Goal: Task Accomplishment & Management: Manage account settings

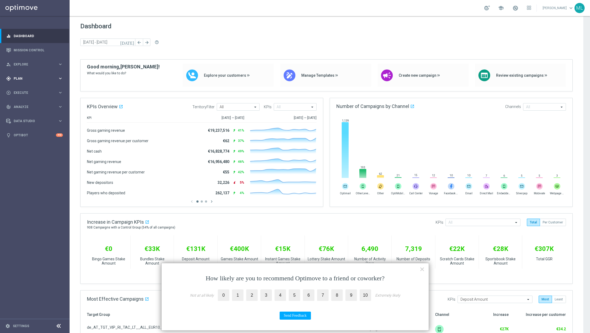
click at [57, 77] on span "Plan" at bounding box center [36, 78] width 44 height 3
click at [31, 91] on link "Target Groups" at bounding box center [35, 89] width 42 height 4
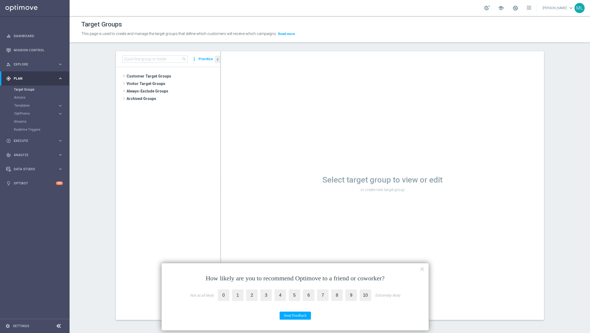
click at [134, 53] on div "search more_vert Prioritize" at bounding box center [168, 59] width 104 height 16
click at [134, 58] on input at bounding box center [154, 58] width 65 height 7
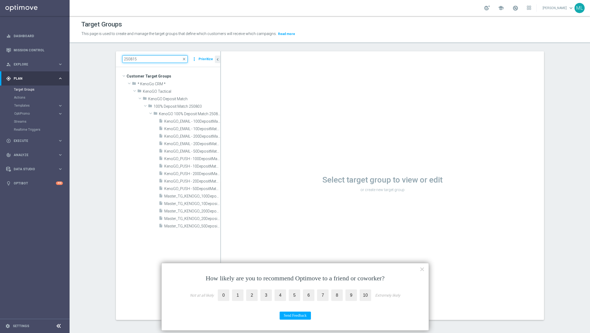
type input "250815"
click at [421, 268] on button "×" at bounding box center [421, 269] width 5 height 9
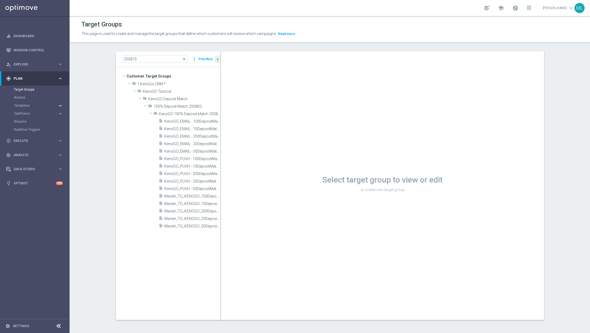
click at [59, 106] on icon "keyboard_arrow_right" at bounding box center [60, 105] width 5 height 5
click at [34, 131] on link "OptiMobile Push" at bounding box center [36, 130] width 39 height 4
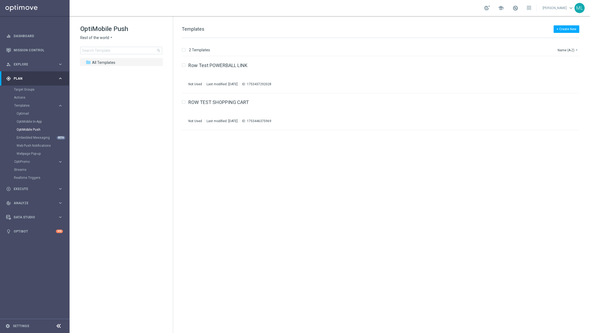
click at [109, 39] on icon "arrow_drop_down" at bounding box center [111, 37] width 4 height 5
click at [0, 0] on span "KenoGO Australia" at bounding box center [0, 0] width 0 height 0
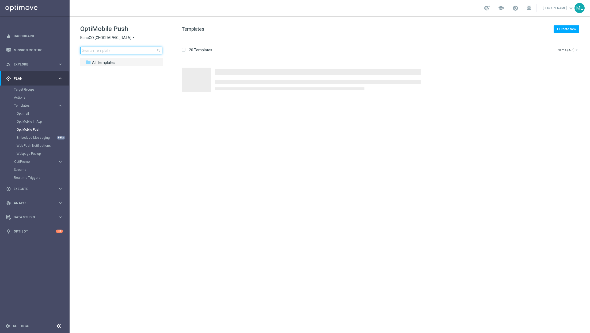
click at [104, 51] on input at bounding box center [121, 50] width 82 height 7
type input "250814"
click at [290, 71] on div "Press SPACE to select this row." at bounding box center [380, 71] width 351 height 4
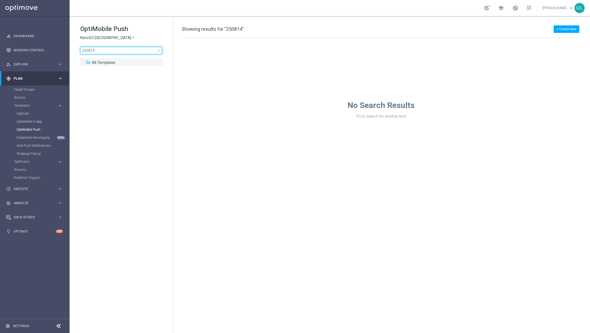
click at [110, 50] on input "250814" at bounding box center [121, 50] width 82 height 7
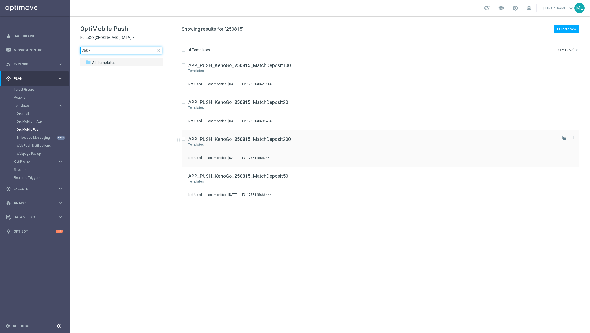
type input "250815"
click at [324, 141] on div "APP_PUSH_KenoGo_ 250815 _MatchDeposit200" at bounding box center [372, 139] width 368 height 5
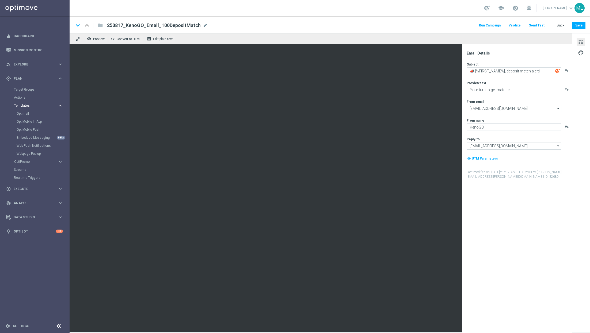
click at [22, 105] on span "Templates" at bounding box center [33, 105] width 38 height 3
click at [31, 105] on span "Templates" at bounding box center [33, 105] width 38 height 3
click at [28, 115] on link "Optimail" at bounding box center [36, 113] width 39 height 4
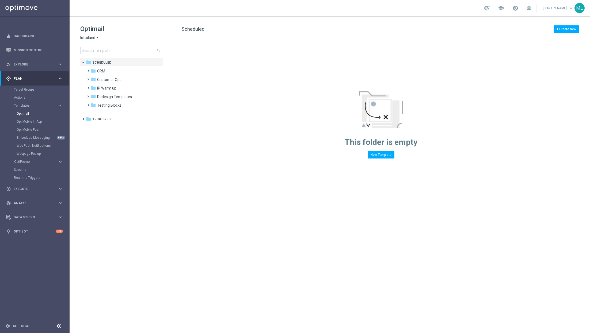
click at [100, 35] on div "lottoland arrow_drop_down × lottoland" at bounding box center [121, 37] width 82 height 5
click at [96, 36] on icon "arrow_drop_down" at bounding box center [97, 37] width 4 height 5
click at [96, 48] on div "KenoGO" at bounding box center [100, 50] width 40 height 6
click at [103, 52] on input at bounding box center [121, 50] width 82 height 7
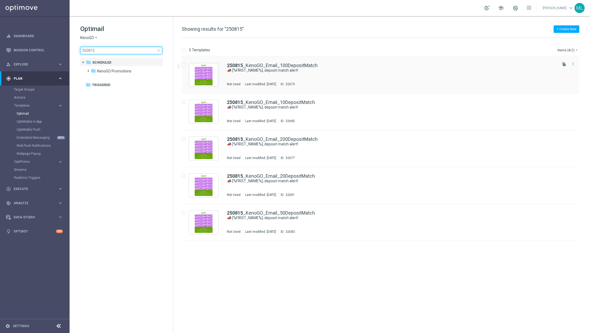
type input "250815"
click at [330, 73] on div "250815 _KenoGO_Email_100DepositMatch 📣 [%FIRST_NAME%], deposit match alert! Not…" at bounding box center [391, 74] width 329 height 23
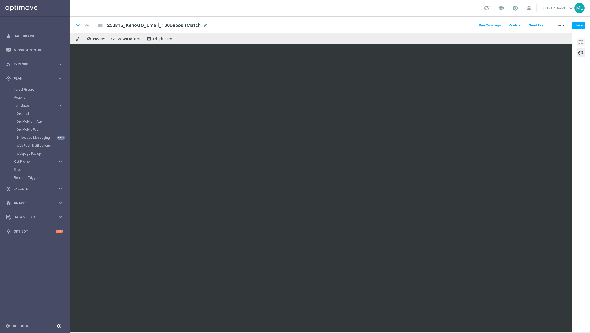
click at [578, 41] on span "tune" at bounding box center [581, 42] width 6 height 7
click at [555, 24] on button "Back" at bounding box center [559, 25] width 13 height 7
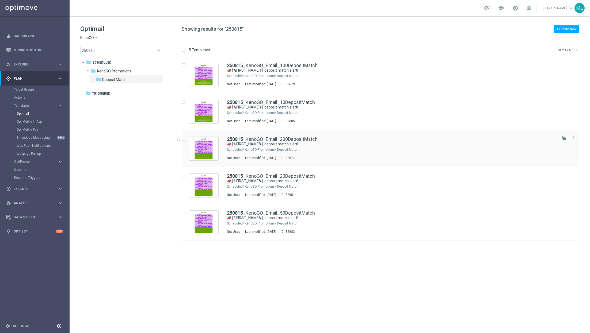
click at [329, 148] on div "KenoGO Promotions/ Deposit Match" at bounding box center [400, 150] width 311 height 4
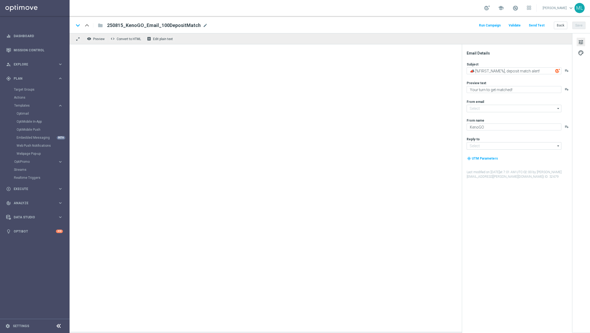
type input "mail@crm.kenogo.com.au"
type input "support@kenogo.com.au"
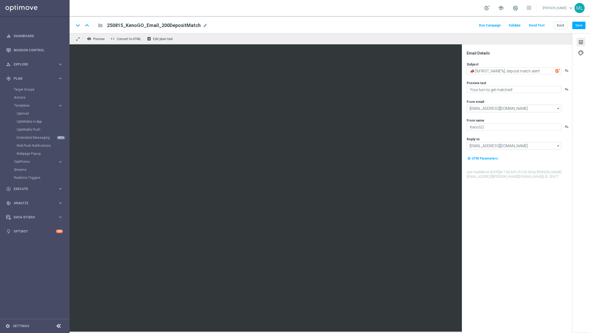
click at [538, 25] on button "Send Test" at bounding box center [536, 25] width 17 height 7
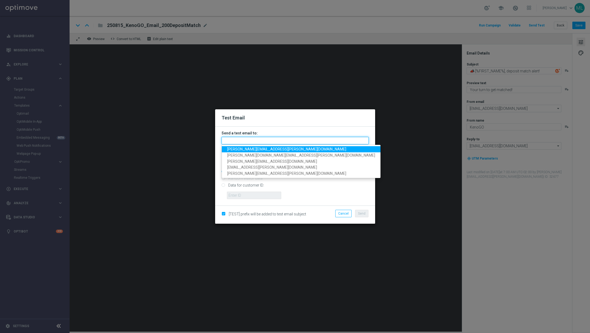
click at [267, 137] on input "text" at bounding box center [294, 140] width 147 height 7
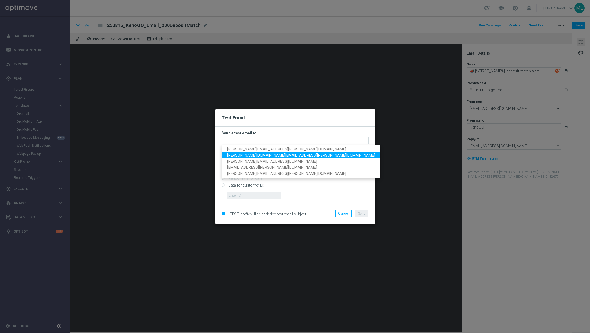
click at [258, 156] on span "tina.wang@lottoland.com" at bounding box center [301, 155] width 148 height 4
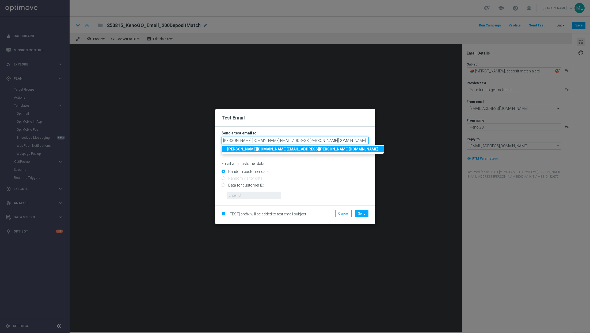
click at [291, 140] on input "tina.wang@lottoland.com" at bounding box center [294, 140] width 147 height 7
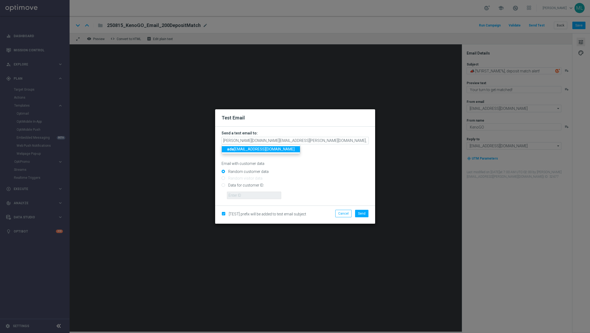
click at [266, 148] on span "ada m.pustetto@lottoland.com" at bounding box center [260, 149] width 67 height 4
click at [322, 141] on input "tina.wang@lottoland.com,adam.pustetto@lottoland.com" at bounding box center [294, 140] width 147 height 7
click at [251, 148] on span "maria .lopez@lottoland.com" at bounding box center [287, 149] width 120 height 4
type input "tina.wang@lottoland.com,adam.pustetto@lottoland.com,maria.lopez@lottoland.com"
click at [362, 215] on span "Send" at bounding box center [361, 214] width 7 height 4
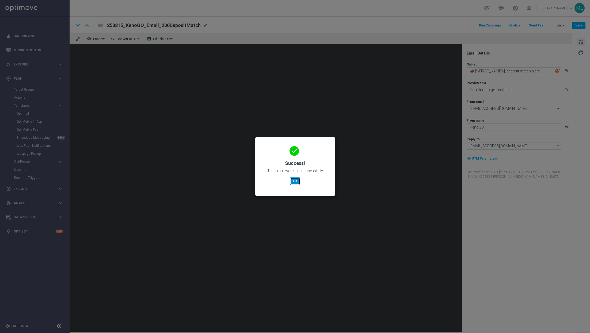
click at [295, 180] on button "OK" at bounding box center [295, 181] width 10 height 7
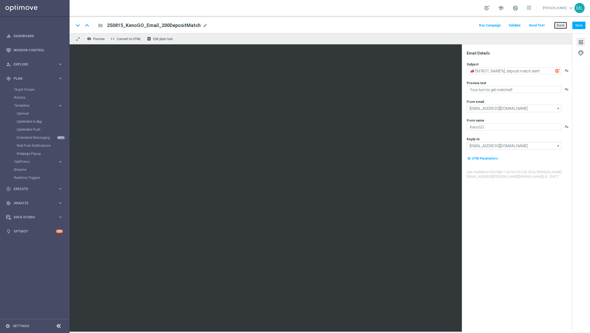
click at [560, 27] on button "Back" at bounding box center [559, 25] width 13 height 7
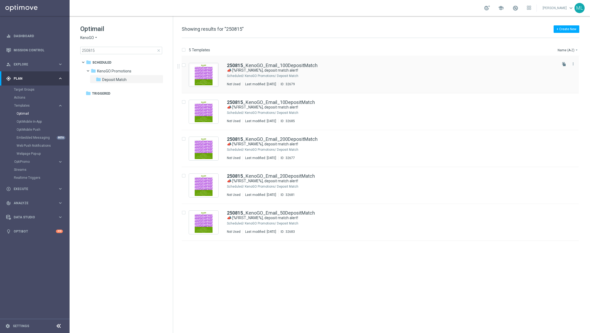
click at [333, 79] on div "250815 _KenoGO_Email_100DepositMatch 📣 [%FIRST_NAME%], deposit match alert! Sch…" at bounding box center [391, 74] width 329 height 23
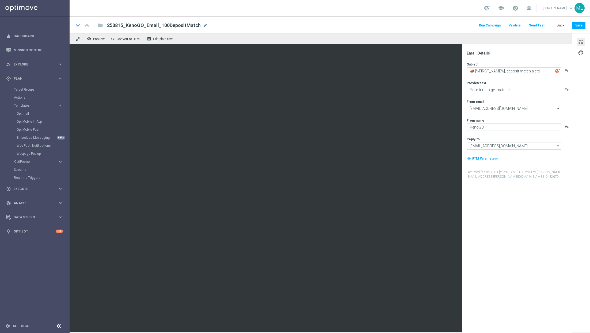
click at [537, 24] on button "Send Test" at bounding box center [536, 25] width 17 height 7
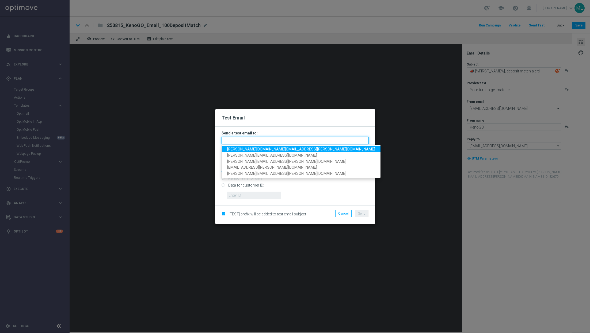
click at [284, 139] on input "text" at bounding box center [294, 140] width 147 height 7
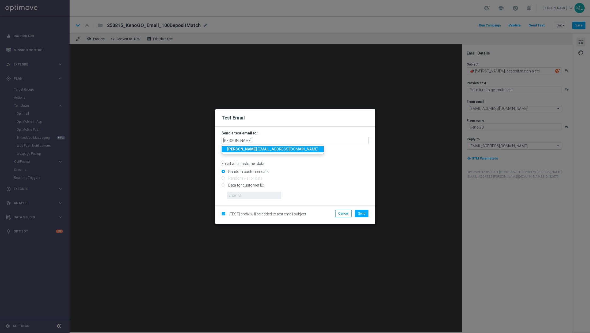
click at [236, 149] on span "adam .pustetto@lottoland.com" at bounding box center [272, 149] width 91 height 4
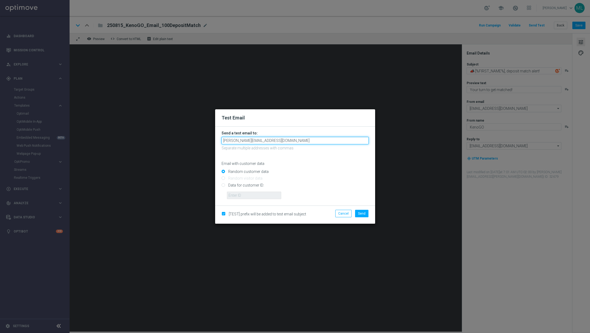
click at [286, 141] on input "adam.pustetto@lottoland.com" at bounding box center [294, 140] width 147 height 7
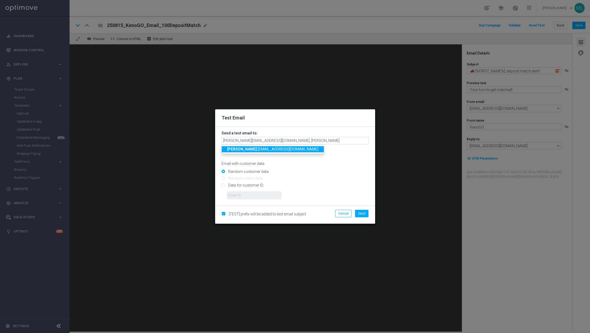
click at [256, 150] on span "tina .wang@lottoland.com" at bounding box center [272, 149] width 91 height 4
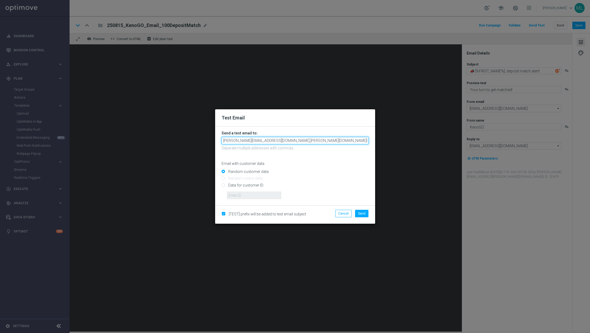
click at [325, 140] on input "adam.pustetto@lottoland.com,tina.wang@lottoland.com" at bounding box center [294, 140] width 147 height 7
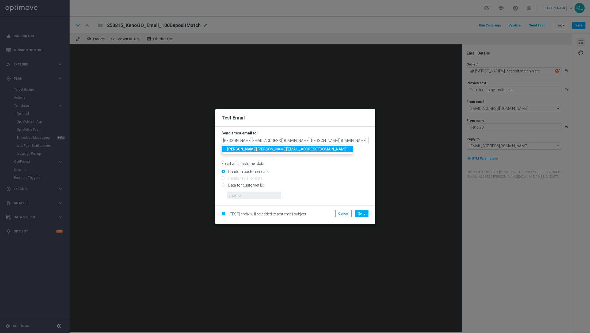
click at [267, 148] on span "maria .lopez@lottoland.com" at bounding box center [287, 149] width 120 height 4
type input "adam.pustetto@lottoland.com,tina.wang@lottoland.com,maria.lopez@lottoland.com"
click at [363, 212] on span "Send" at bounding box center [361, 214] width 7 height 4
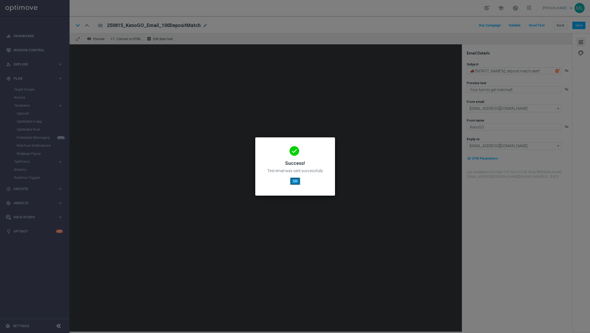
click at [295, 182] on button "OK" at bounding box center [295, 181] width 10 height 7
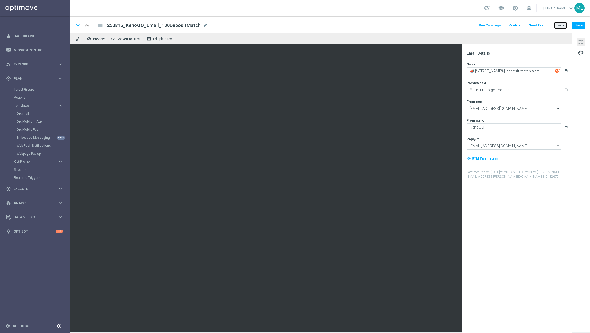
click at [561, 25] on button "Back" at bounding box center [559, 25] width 13 height 7
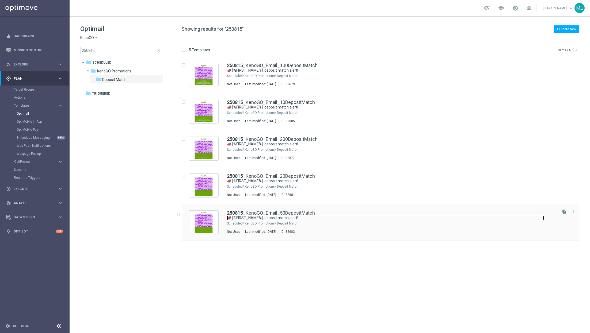
click at [342, 218] on link "📣 [%FIRST_NAME%], deposit match alert!" at bounding box center [385, 218] width 317 height 5
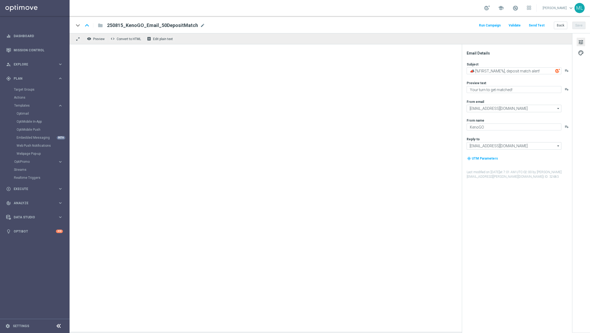
click at [538, 25] on button "Send Test" at bounding box center [536, 25] width 17 height 7
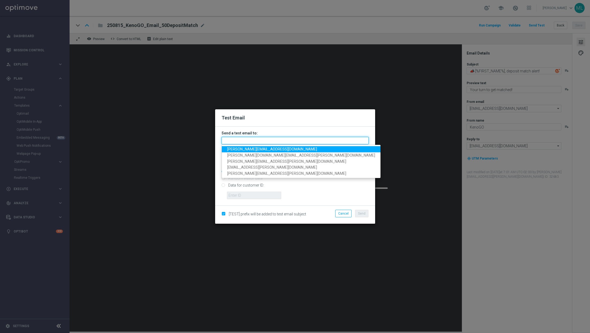
click at [274, 141] on input "text" at bounding box center [294, 140] width 147 height 7
click at [262, 149] on span "adam.pustetto@lottoland.com" at bounding box center [272, 149] width 90 height 4
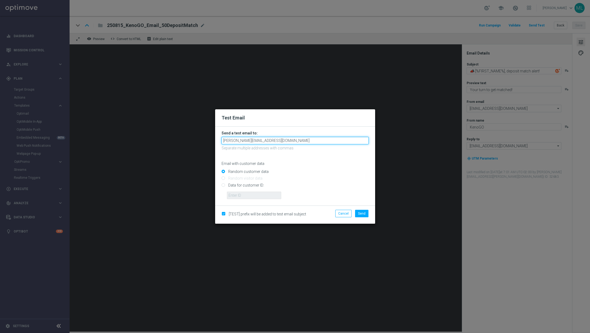
click at [290, 143] on input "adam.pustetto@lottoland.com" at bounding box center [294, 140] width 147 height 7
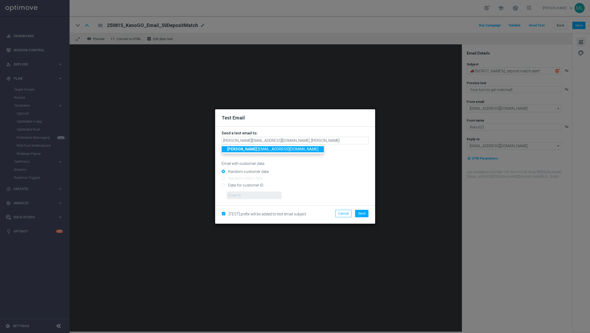
click at [264, 150] on span "tina .wang@lottoland.com" at bounding box center [272, 149] width 91 height 4
click at [331, 141] on input "adam.pustetto@lottoland.com,tina.wang@lottoland.com" at bounding box center [294, 140] width 147 height 7
click at [267, 148] on span "maria .lopez@lottoland.com" at bounding box center [287, 149] width 120 height 4
type input "adam.pustetto@lottoland.com,tina.wang@lottoland.com,maria.lopez@lottoland.com"
click at [363, 211] on button "Send" at bounding box center [361, 213] width 13 height 7
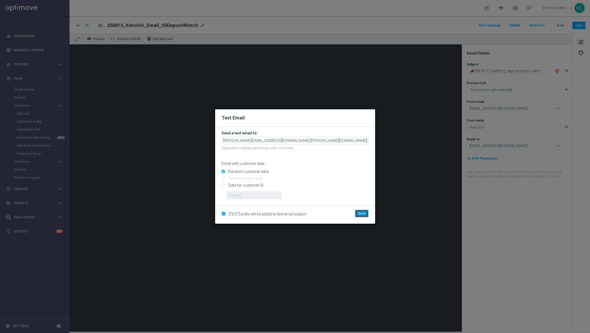
click at [363, 213] on span "Send" at bounding box center [361, 214] width 7 height 4
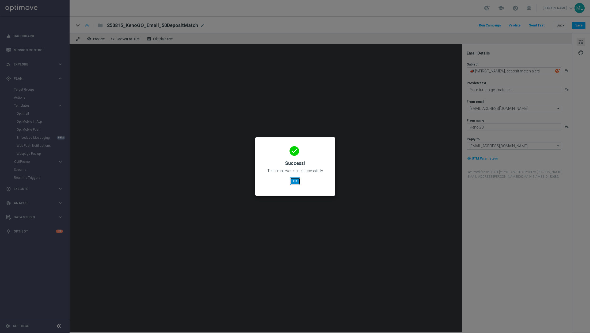
click at [293, 182] on button "OK" at bounding box center [295, 181] width 10 height 7
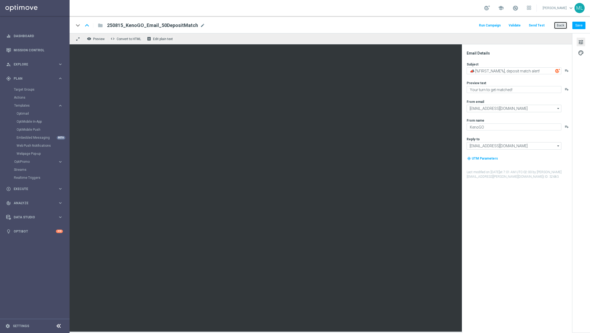
click at [556, 25] on button "Back" at bounding box center [559, 25] width 13 height 7
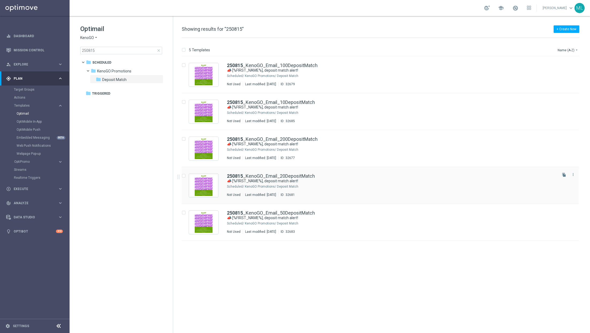
click at [349, 184] on div "KenoGO Promotions/ Deposit Match" at bounding box center [400, 186] width 311 height 4
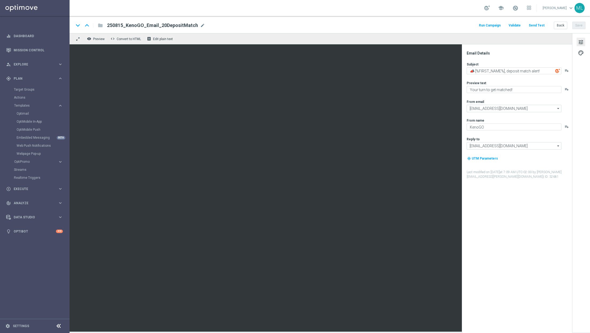
click at [534, 25] on button "Send Test" at bounding box center [536, 25] width 17 height 7
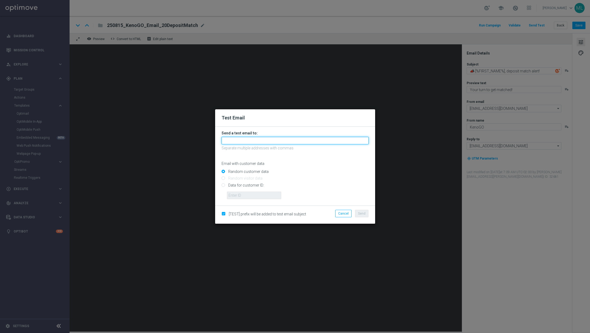
click at [250, 139] on input "text" at bounding box center [294, 140] width 147 height 7
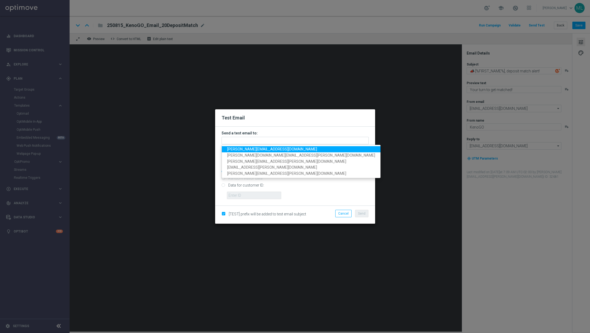
click at [249, 149] on span "adam.pustetto@lottoland.com" at bounding box center [272, 149] width 90 height 4
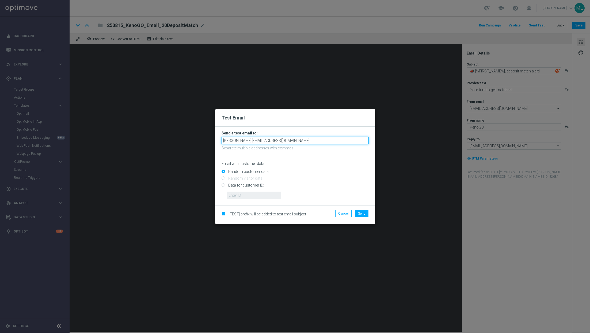
click at [279, 141] on input "adam.pustetto@lottoland.com" at bounding box center [294, 140] width 147 height 7
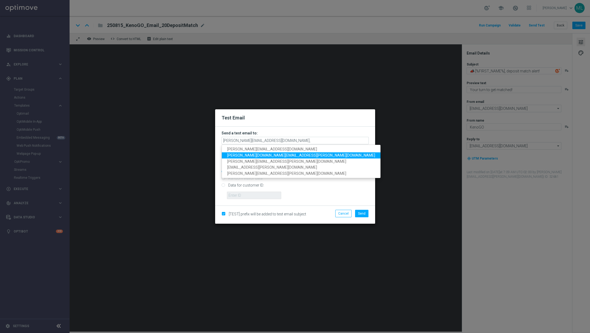
click at [249, 155] on span "tina.wang@lottoland.com" at bounding box center [301, 155] width 148 height 4
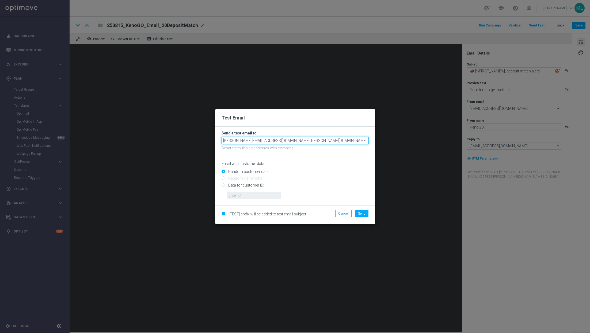
click at [324, 142] on input "adam.pustetto@lottoland.com,tina.wang@lottoland.com" at bounding box center [294, 140] width 147 height 7
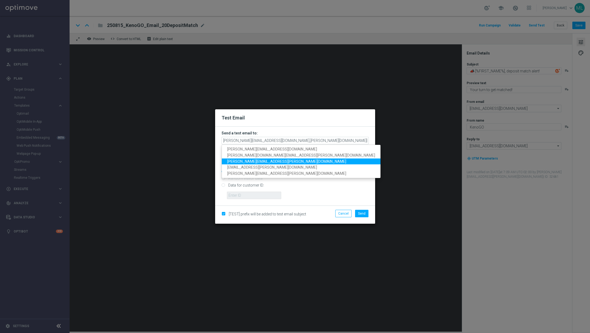
click at [261, 161] on span "maria.lopez@lottoland.com" at bounding box center [286, 161] width 119 height 4
type input "adam.pustetto@lottoland.com,tina.wang@lottoland.com,maria.lopez@lottoland.com"
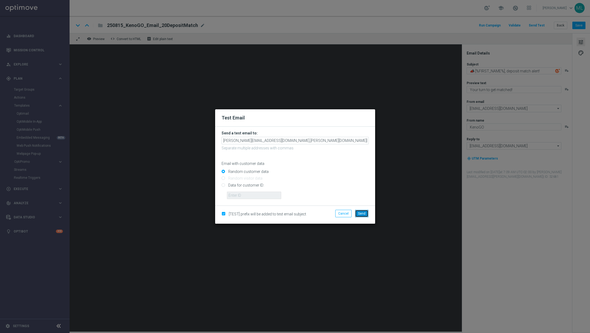
click at [362, 210] on button "Send" at bounding box center [361, 213] width 13 height 7
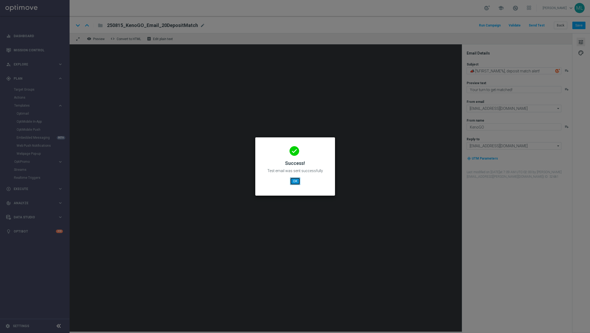
click at [293, 184] on button "OK" at bounding box center [295, 181] width 10 height 7
click at [292, 183] on button "OK" at bounding box center [295, 181] width 10 height 7
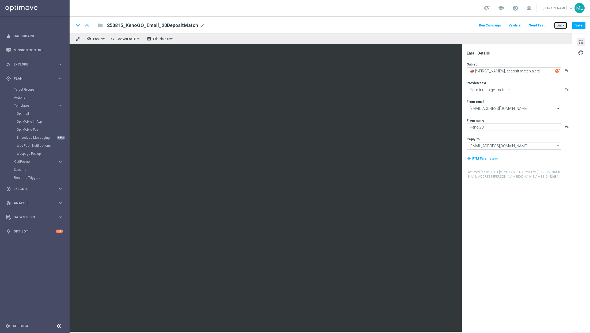
click at [557, 25] on button "Back" at bounding box center [559, 25] width 13 height 7
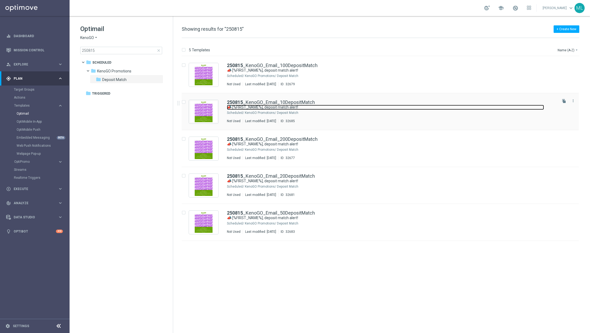
click at [351, 108] on link "📣 [%FIRST_NAME%], deposit match alert!" at bounding box center [385, 107] width 317 height 5
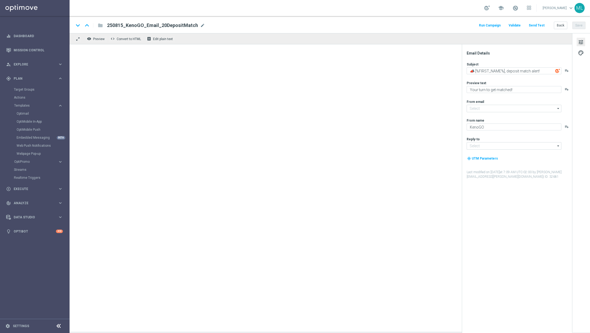
type input "mail@crm.kenogo.com.au"
type input "support@kenogo.com.au"
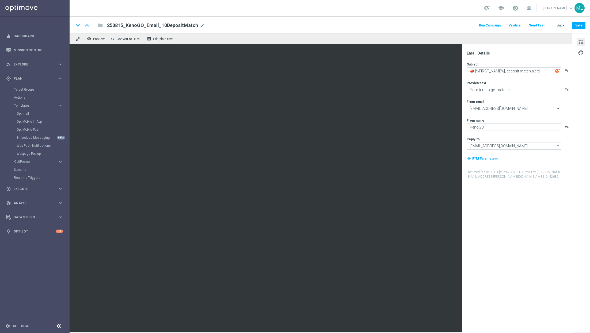
click at [538, 27] on button "Send Test" at bounding box center [536, 25] width 17 height 7
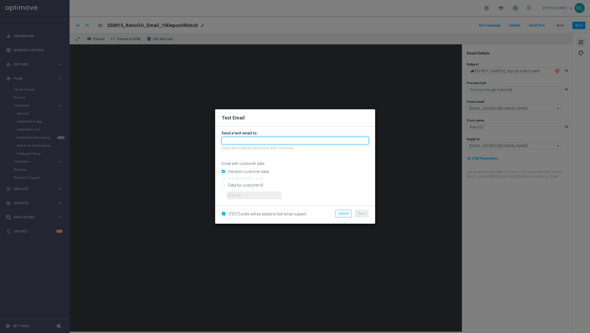
click at [268, 137] on input "text" at bounding box center [294, 140] width 147 height 7
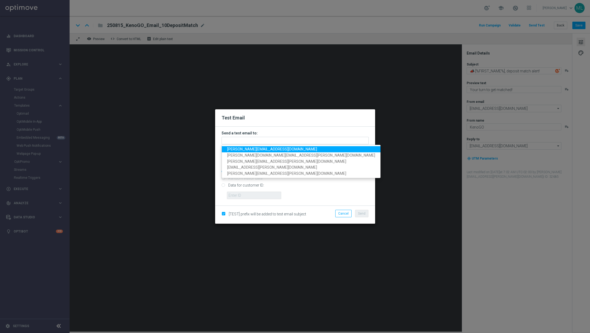
click at [252, 149] on span "adam.pustetto@lottoland.com" at bounding box center [272, 149] width 90 height 4
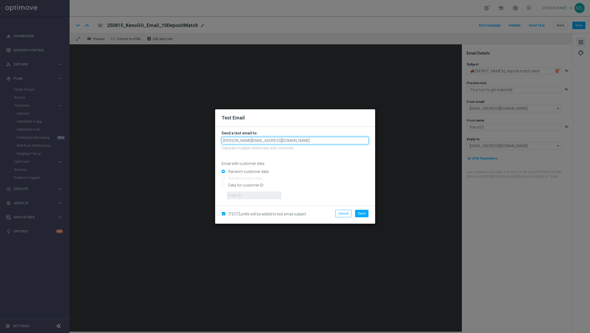
click at [284, 140] on input "adam.pustetto@lottoland.com" at bounding box center [294, 140] width 147 height 7
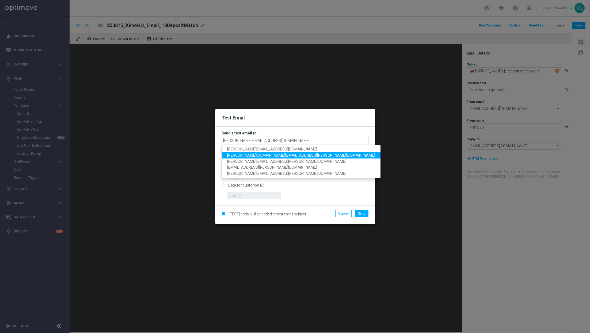
click at [263, 156] on span "tina.wang@lottoland.com" at bounding box center [301, 155] width 148 height 4
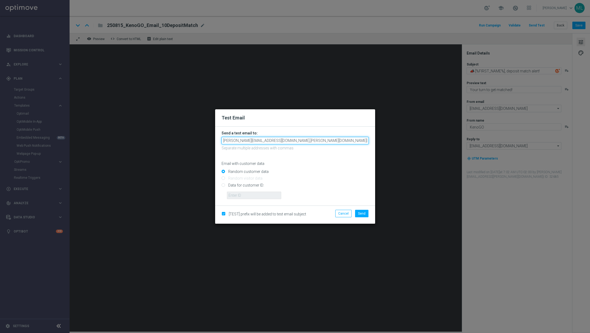
click at [326, 143] on input "adam.pustetto@lottoland.com,tina.wang@lottoland.com" at bounding box center [294, 140] width 147 height 7
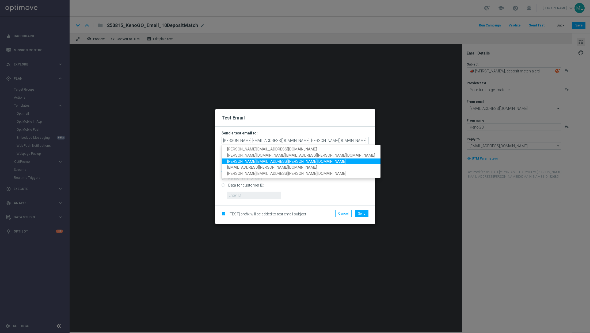
click at [264, 162] on span "maria.lopez@lottoland.com" at bounding box center [286, 161] width 119 height 4
type input "adam.pustetto@lottoland.com,tina.wang@lottoland.com,maria.lopez@lottoland.com"
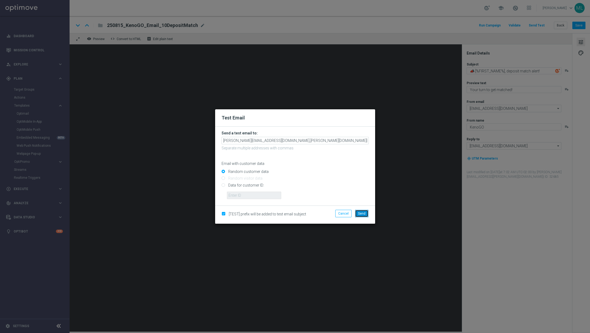
click at [364, 212] on span "Send" at bounding box center [361, 214] width 7 height 4
click at [364, 213] on span "Send" at bounding box center [361, 214] width 7 height 4
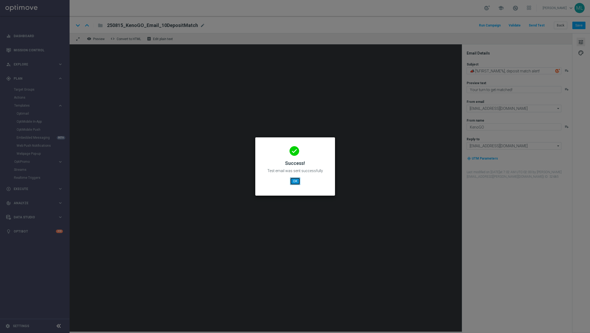
click at [293, 183] on button "OK" at bounding box center [295, 181] width 10 height 7
click at [296, 181] on button "OK" at bounding box center [295, 181] width 10 height 7
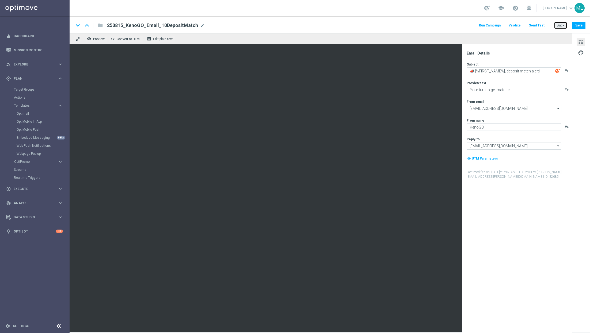
click at [559, 25] on button "Back" at bounding box center [559, 25] width 13 height 7
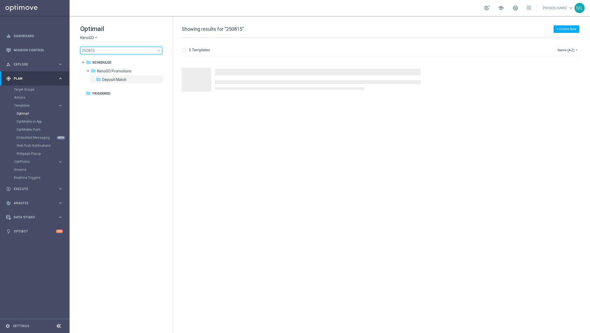
click at [108, 52] on input "250815" at bounding box center [121, 50] width 82 height 7
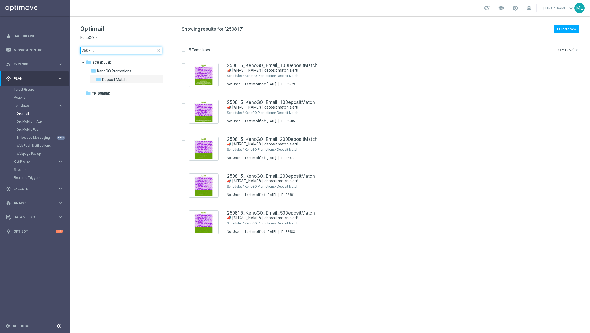
type input "250817"
click at [343, 75] on div "KenoGO Promotions/ Deposit Match" at bounding box center [400, 76] width 311 height 4
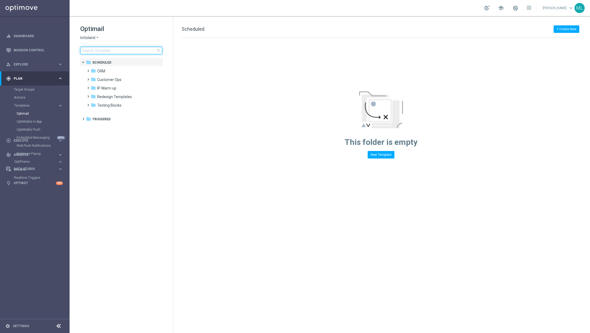
click at [106, 50] on input at bounding box center [121, 50] width 82 height 7
click at [21, 89] on link "Target Groups" at bounding box center [35, 89] width 42 height 4
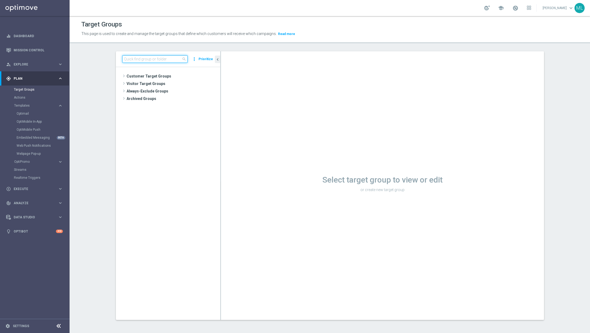
click at [134, 60] on input at bounding box center [154, 58] width 65 height 7
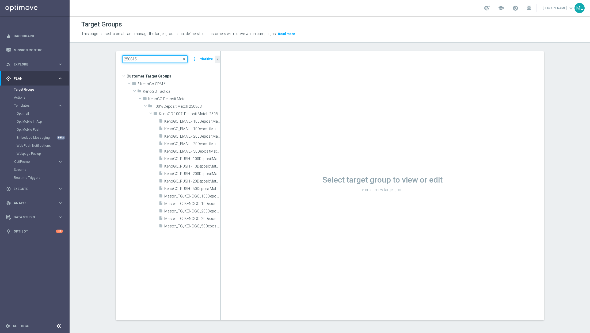
type input "250815"
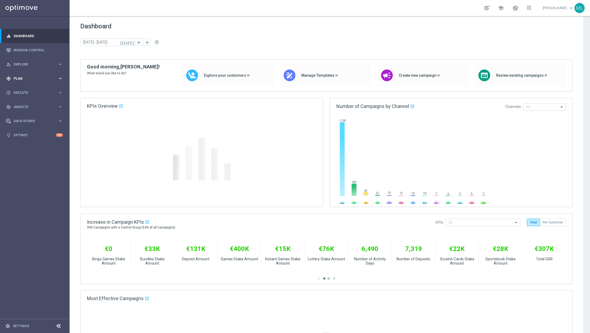
click at [61, 78] on icon "keyboard_arrow_right" at bounding box center [60, 78] width 5 height 5
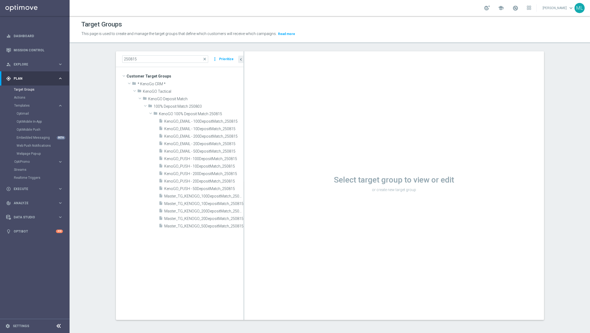
drag, startPoint x: 220, startPoint y: 87, endPoint x: 243, endPoint y: 94, distance: 24.1
click at [243, 94] on div at bounding box center [243, 185] width 1 height 269
click at [211, 210] on span "Master_TG_KENOGO_200DepositMatch_250815" at bounding box center [197, 211] width 67 height 5
click at [188, 209] on span "Master_TG_KENOGO_200DepositMatch_250815" at bounding box center [197, 211] width 67 height 5
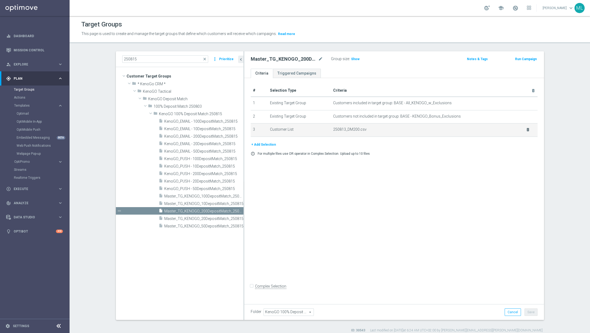
click at [525, 129] on icon "delete_forever" at bounding box center [527, 130] width 4 height 4
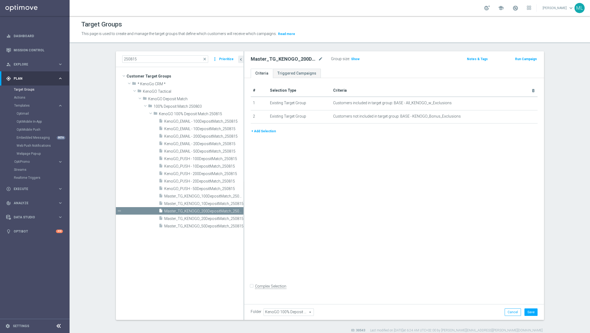
click at [268, 132] on button "+ Add Selection" at bounding box center [264, 131] width 26 height 6
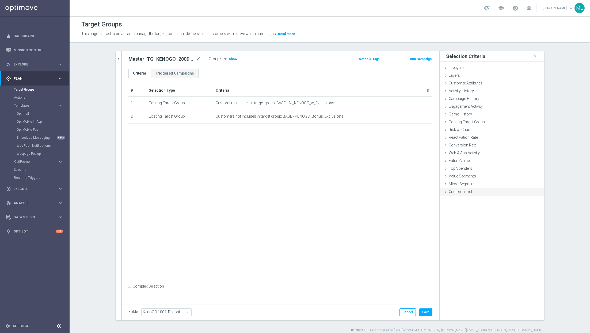
click at [446, 191] on icon at bounding box center [445, 192] width 4 height 4
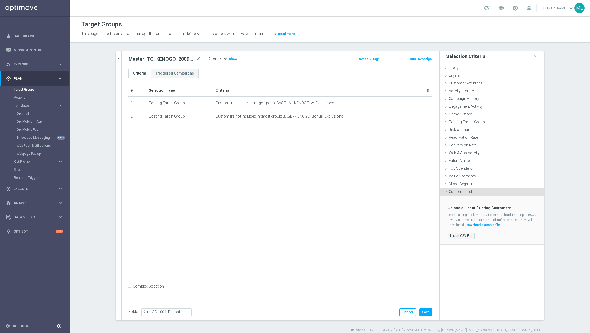
click at [464, 235] on label "Import CSV File" at bounding box center [460, 236] width 27 height 7
click at [0, 0] on input "Import CSV File" at bounding box center [0, 0] width 0 height 0
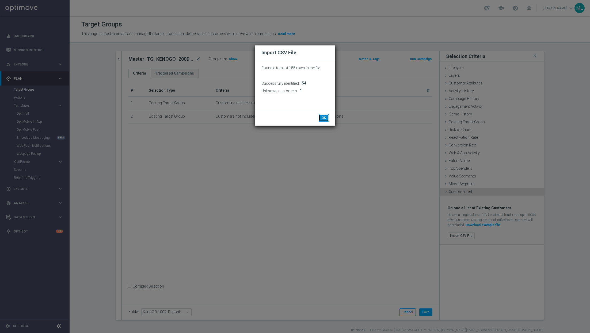
click at [323, 117] on button "OK" at bounding box center [323, 117] width 10 height 7
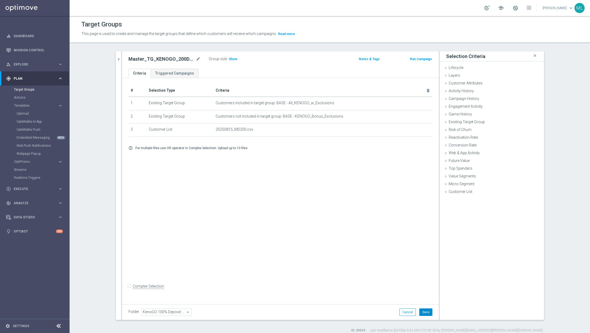
click at [428, 310] on button "Save" at bounding box center [425, 312] width 13 height 7
